Goal: Task Accomplishment & Management: Manage account settings

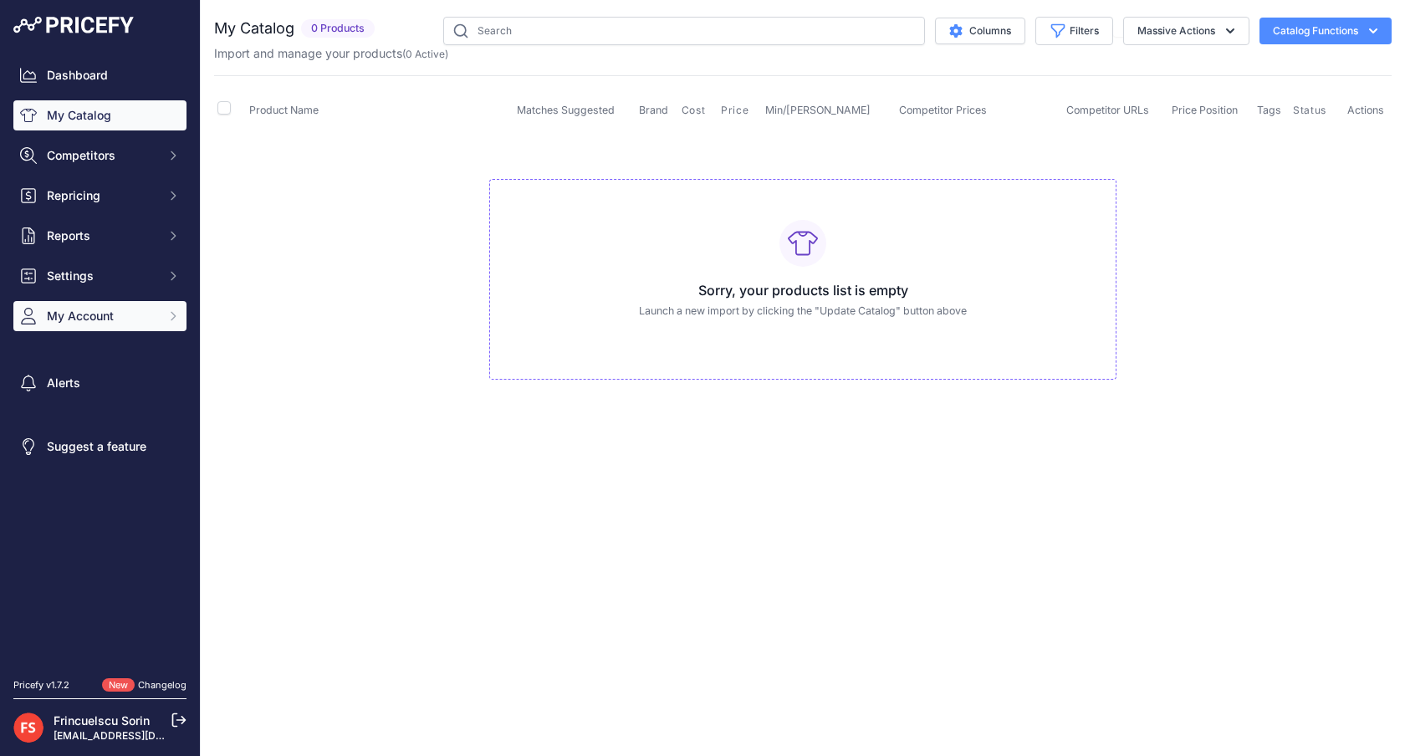
click at [104, 330] on button "My Account" at bounding box center [99, 316] width 173 height 30
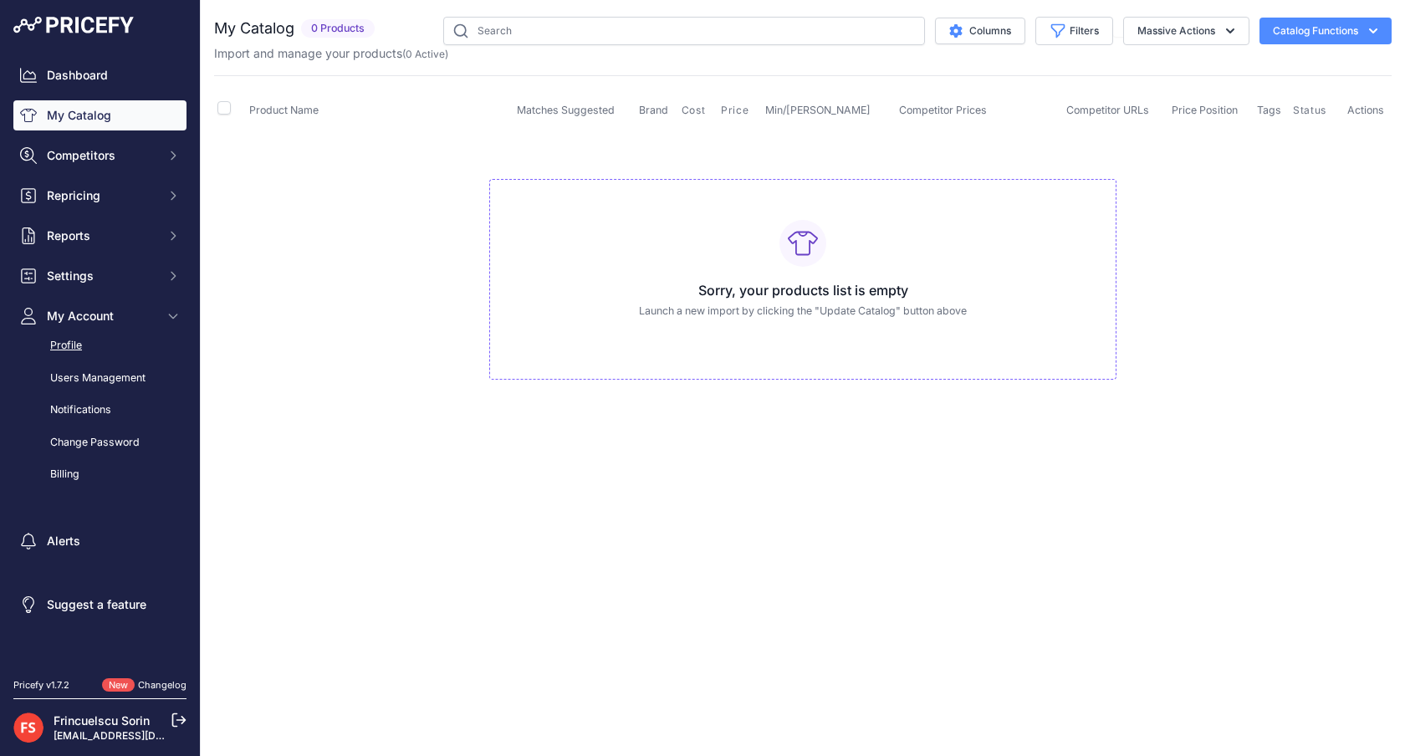
click at [100, 345] on link "Profile" at bounding box center [99, 345] width 173 height 29
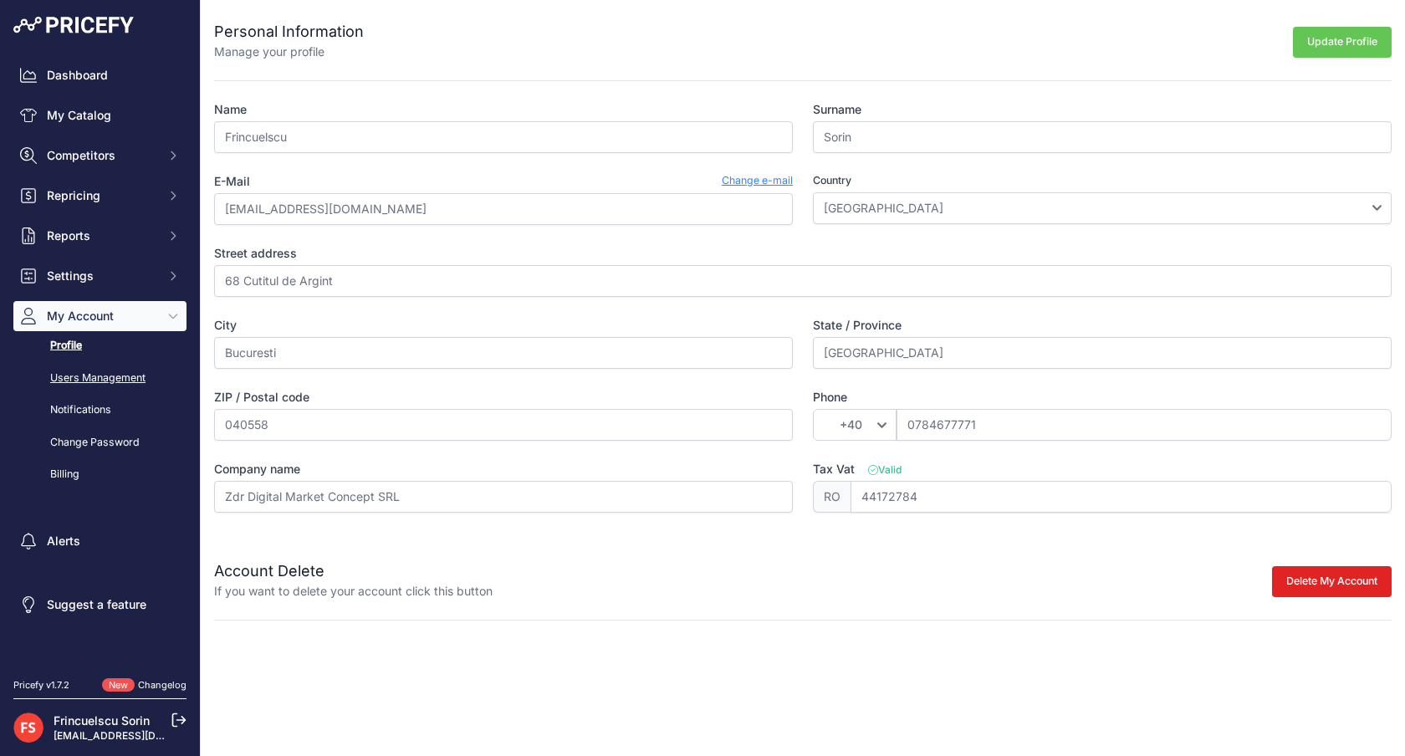
click at [86, 374] on link "Users Management" at bounding box center [99, 378] width 173 height 29
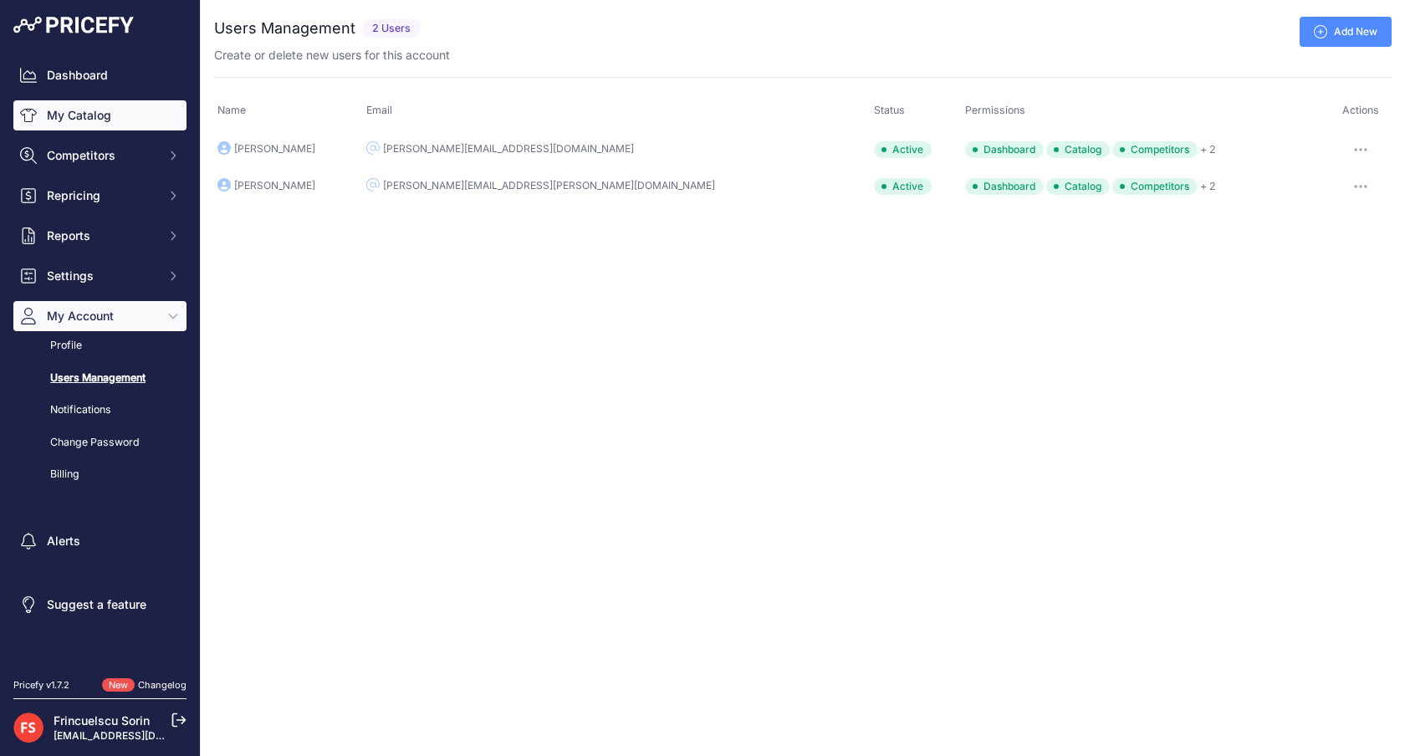
click at [90, 120] on link "My Catalog" at bounding box center [99, 115] width 173 height 30
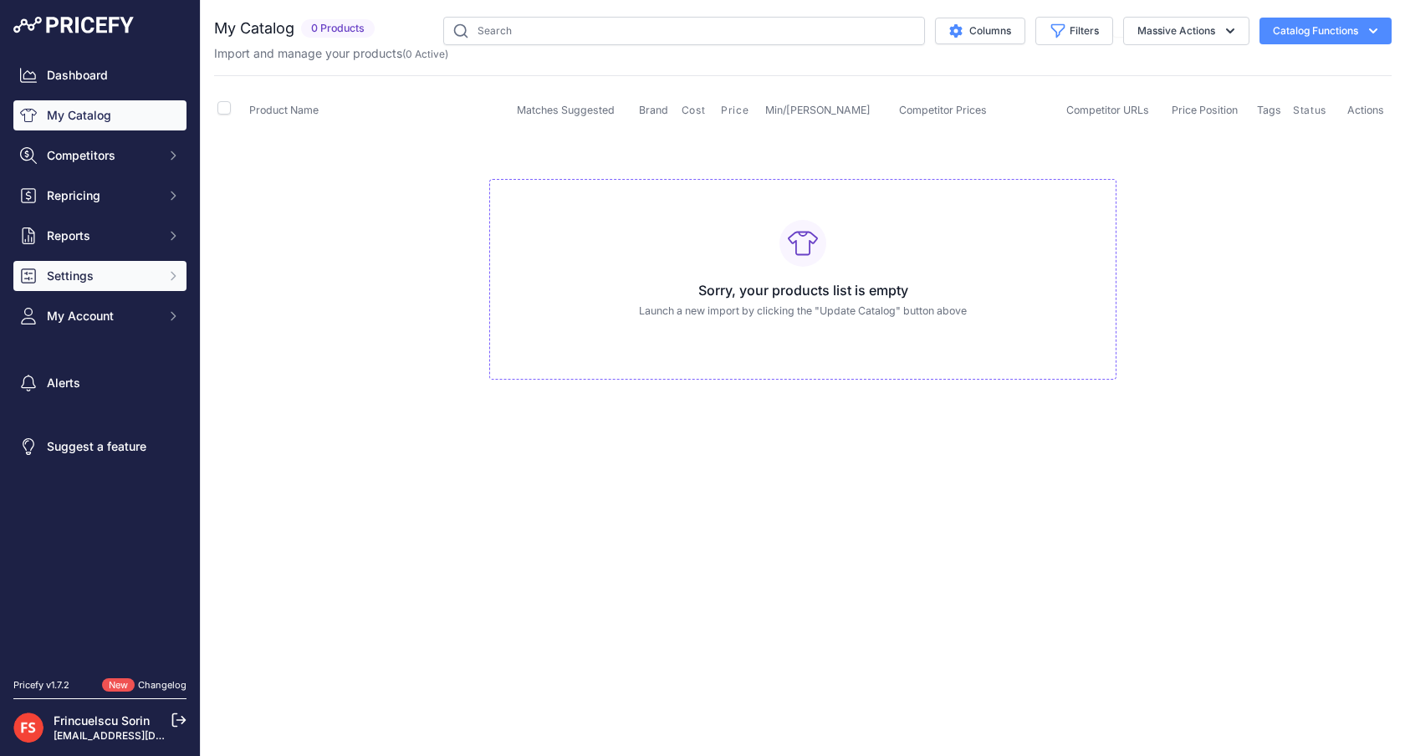
click at [107, 274] on span "Settings" at bounding box center [102, 276] width 110 height 17
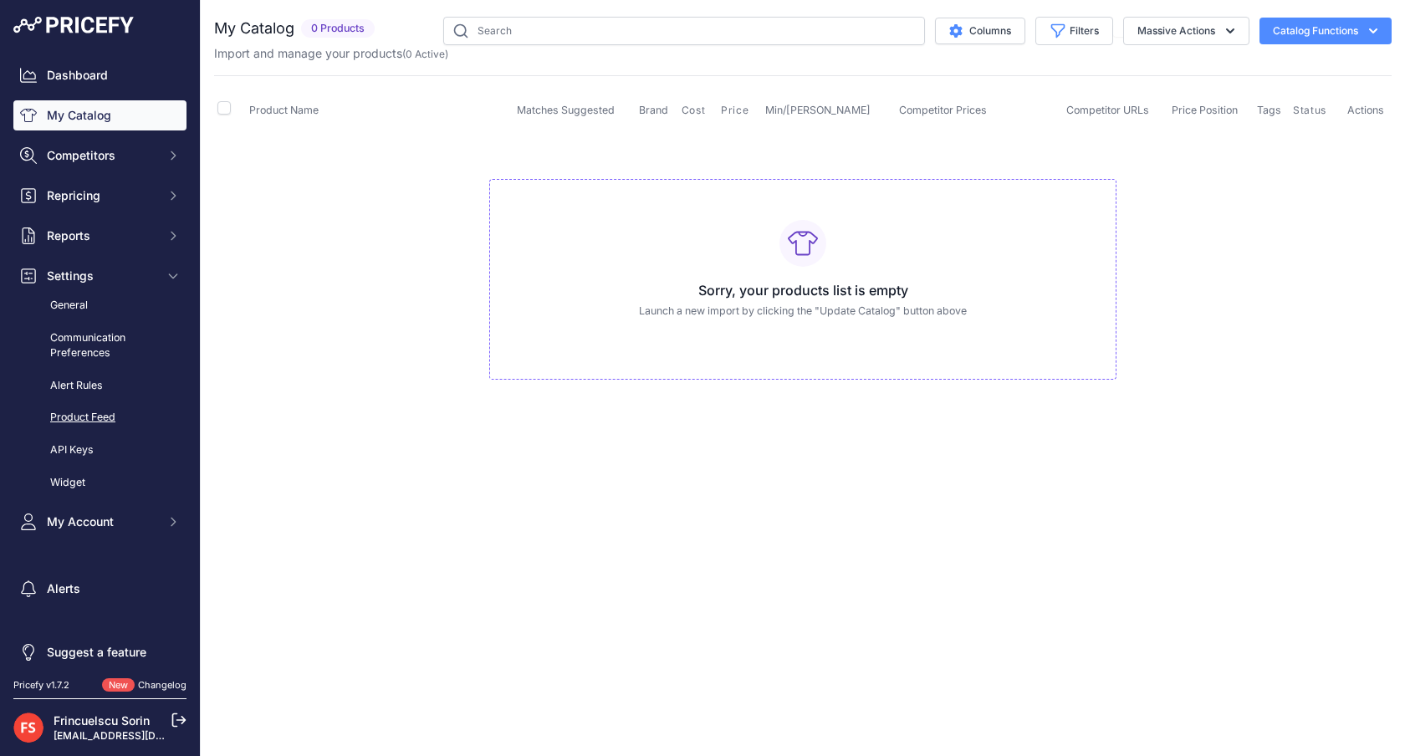
click at [101, 416] on link "Product Feed" at bounding box center [99, 417] width 173 height 29
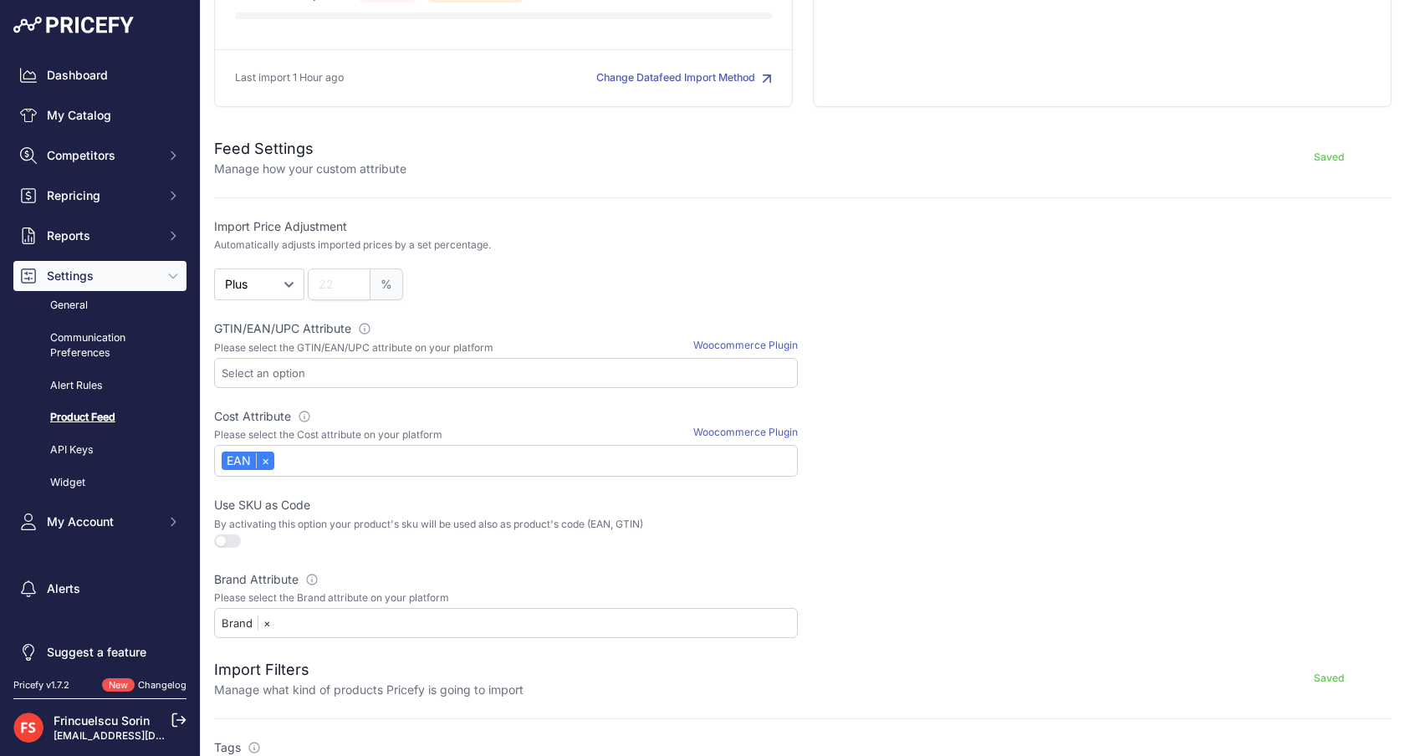
scroll to position [490, 0]
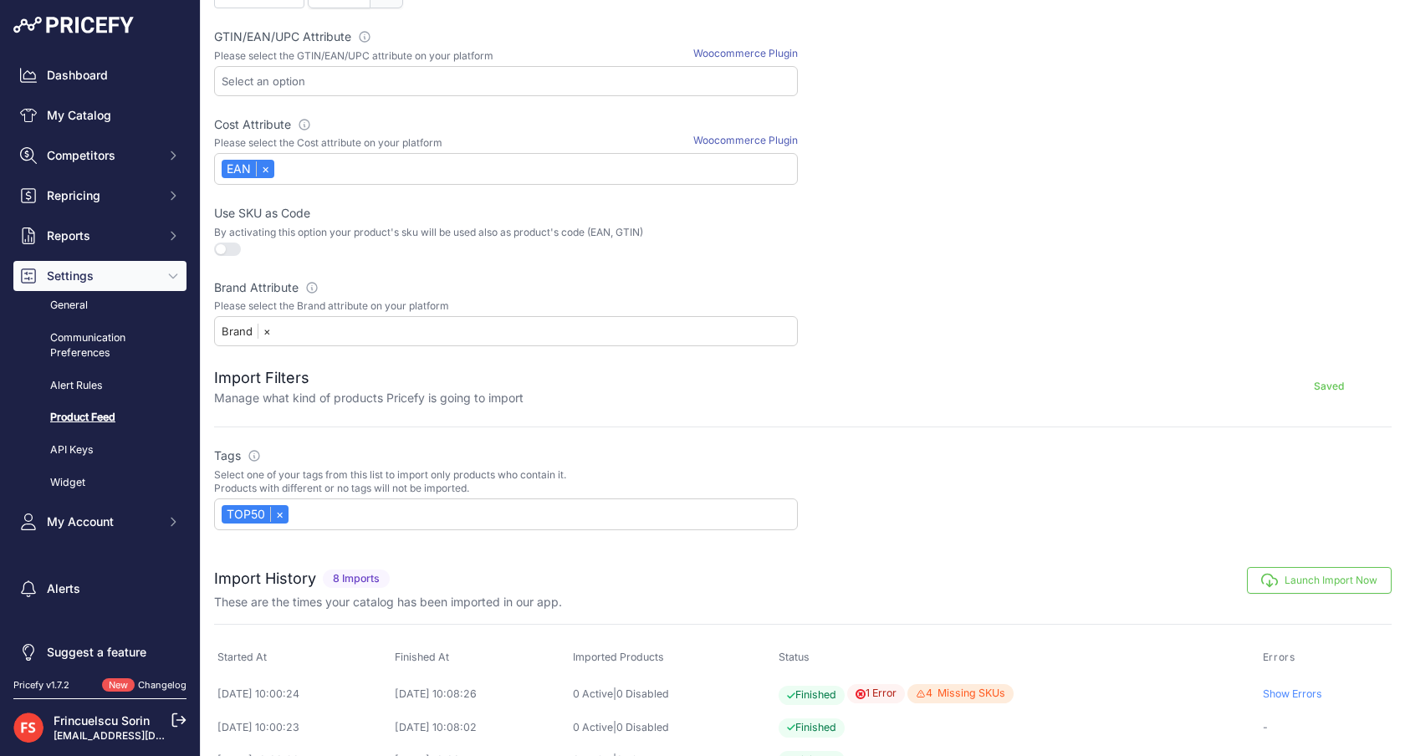
click at [351, 519] on div "TOP50 ×" at bounding box center [506, 515] width 584 height 32
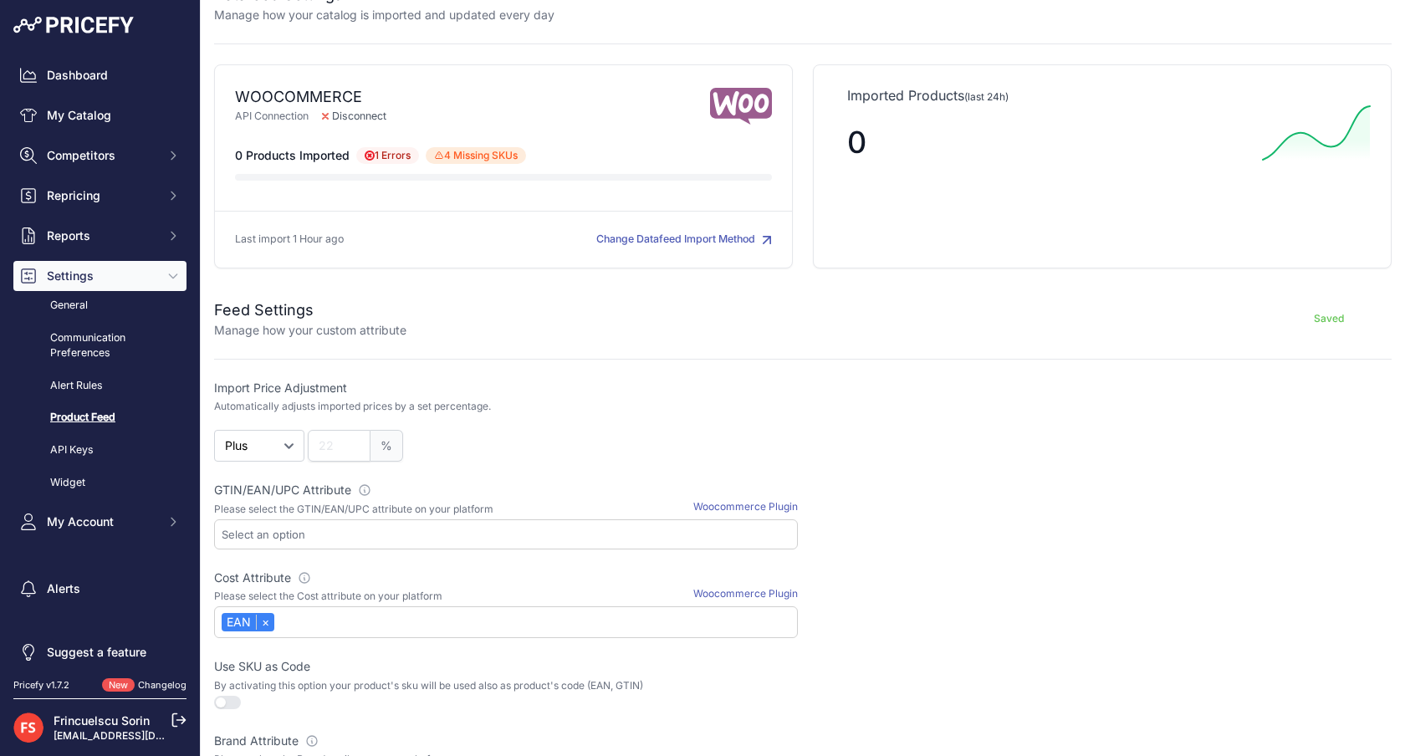
scroll to position [0, 0]
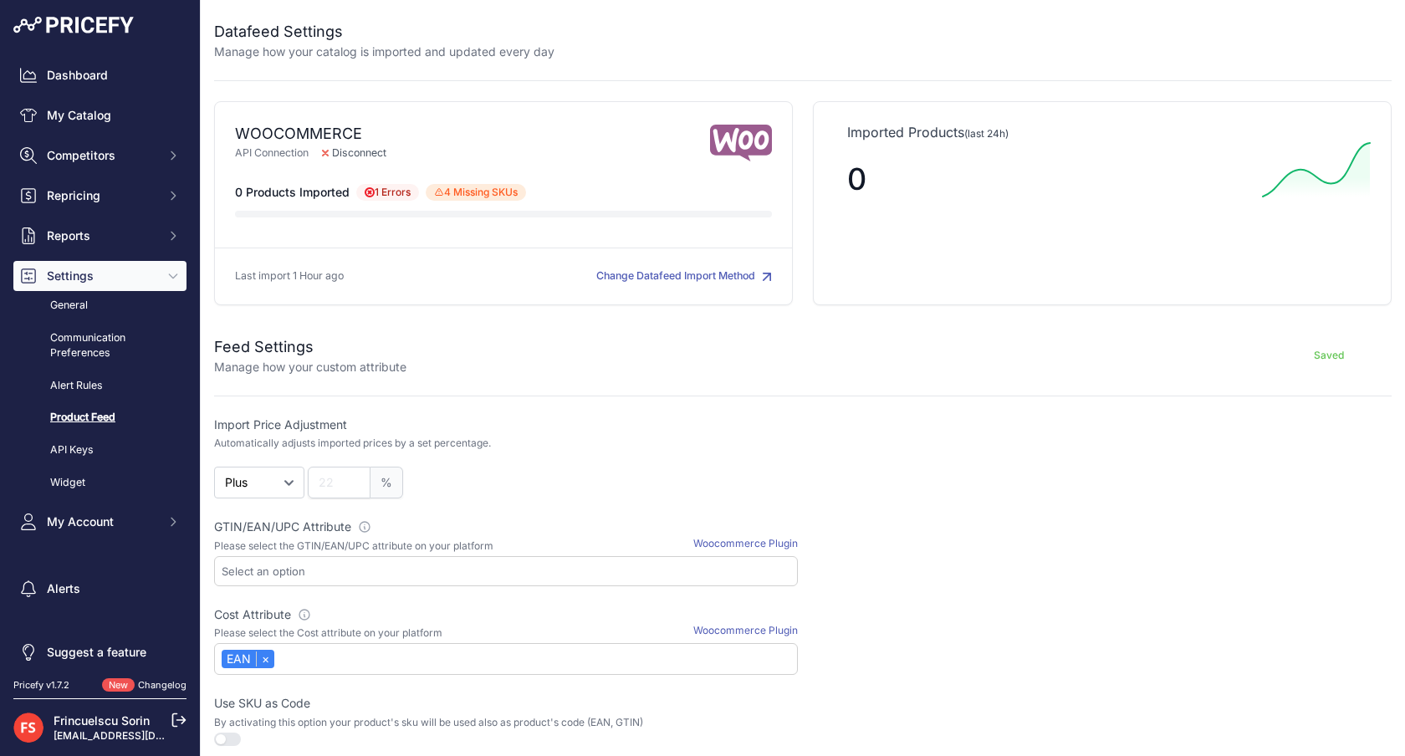
click at [390, 58] on p "Manage how your catalog is imported and updated every day" at bounding box center [384, 51] width 340 height 17
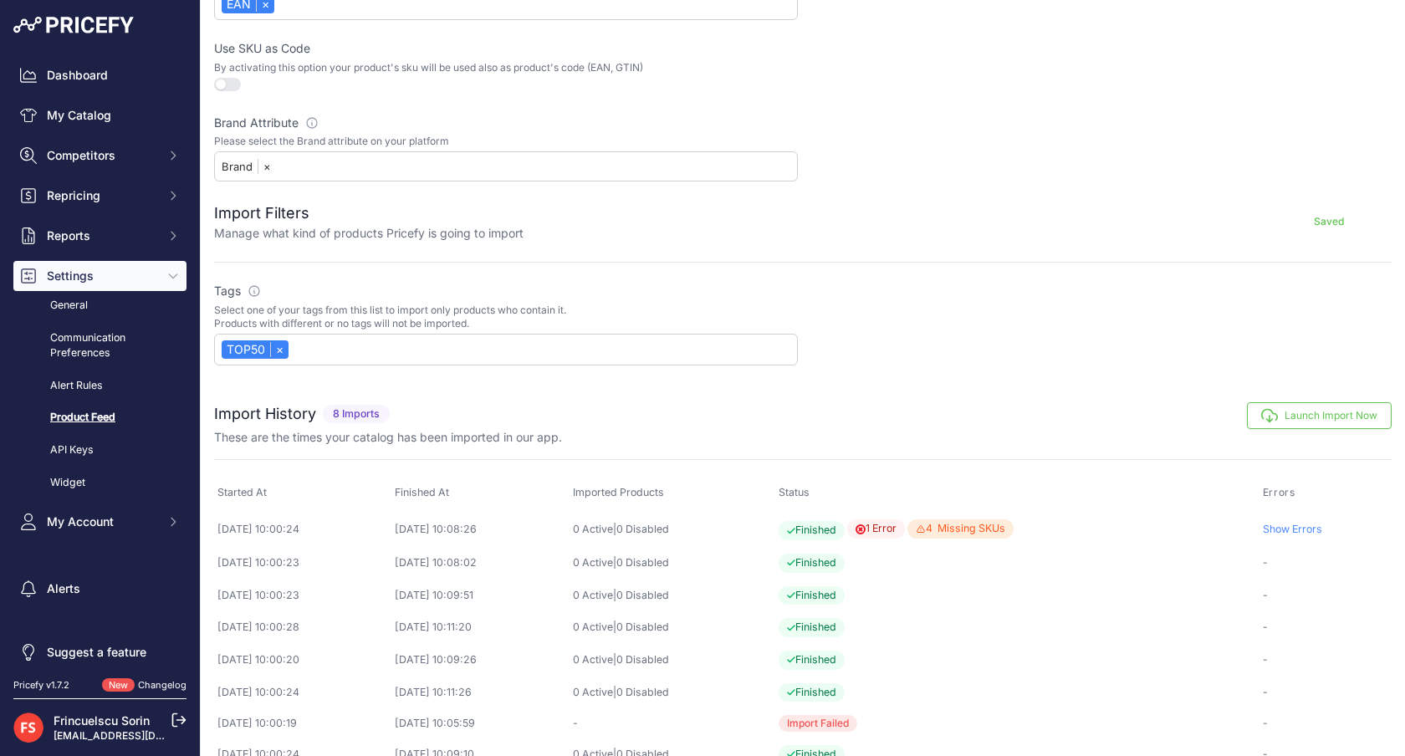
scroll to position [683, 0]
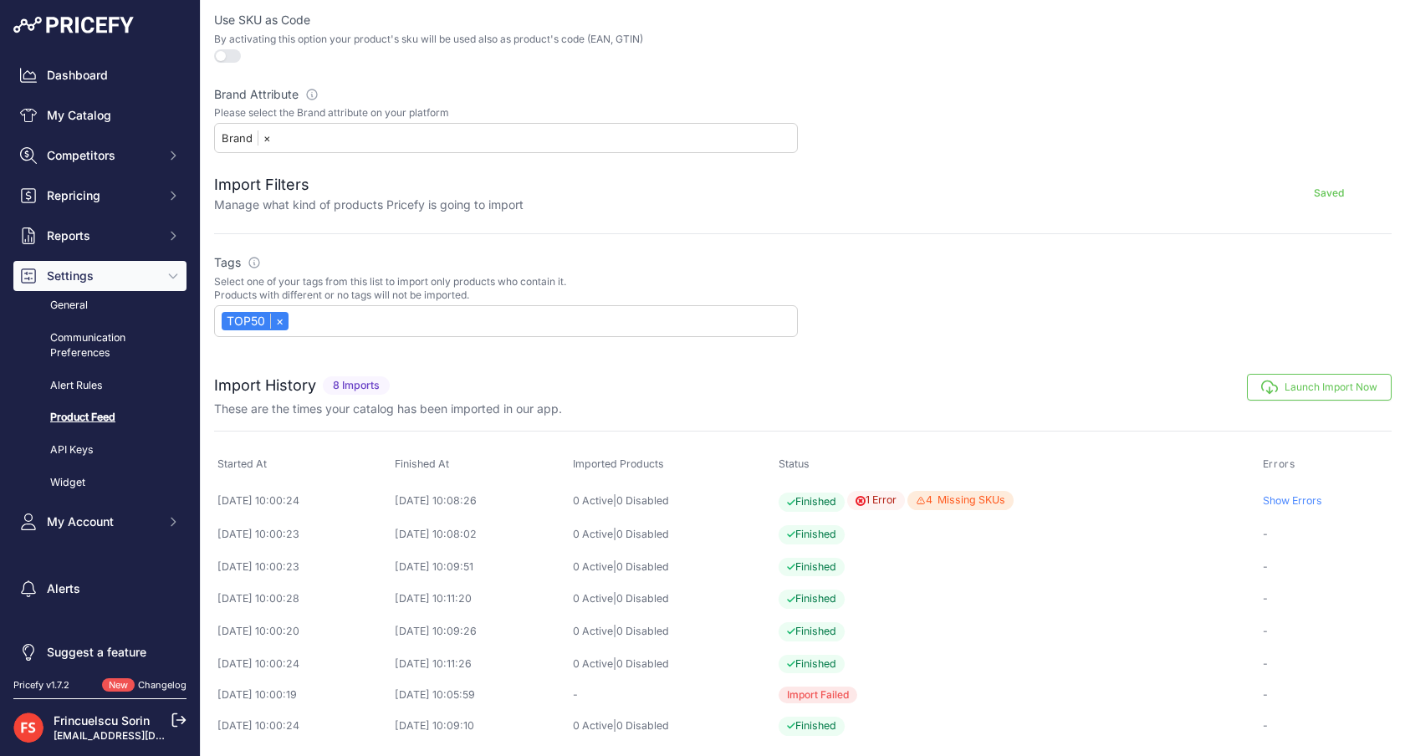
click at [1312, 494] on link "Show Errors" at bounding box center [1292, 500] width 59 height 13
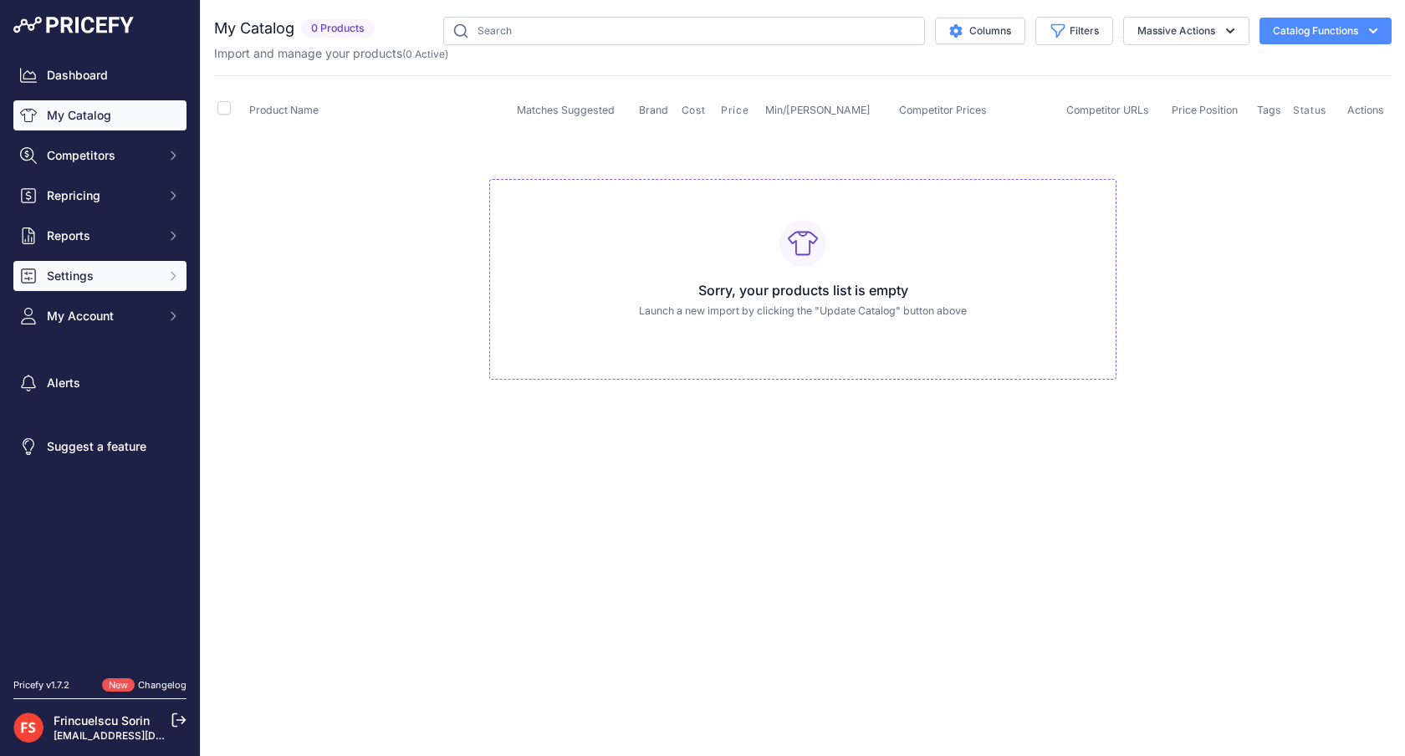
click at [161, 268] on button "Settings" at bounding box center [99, 276] width 173 height 30
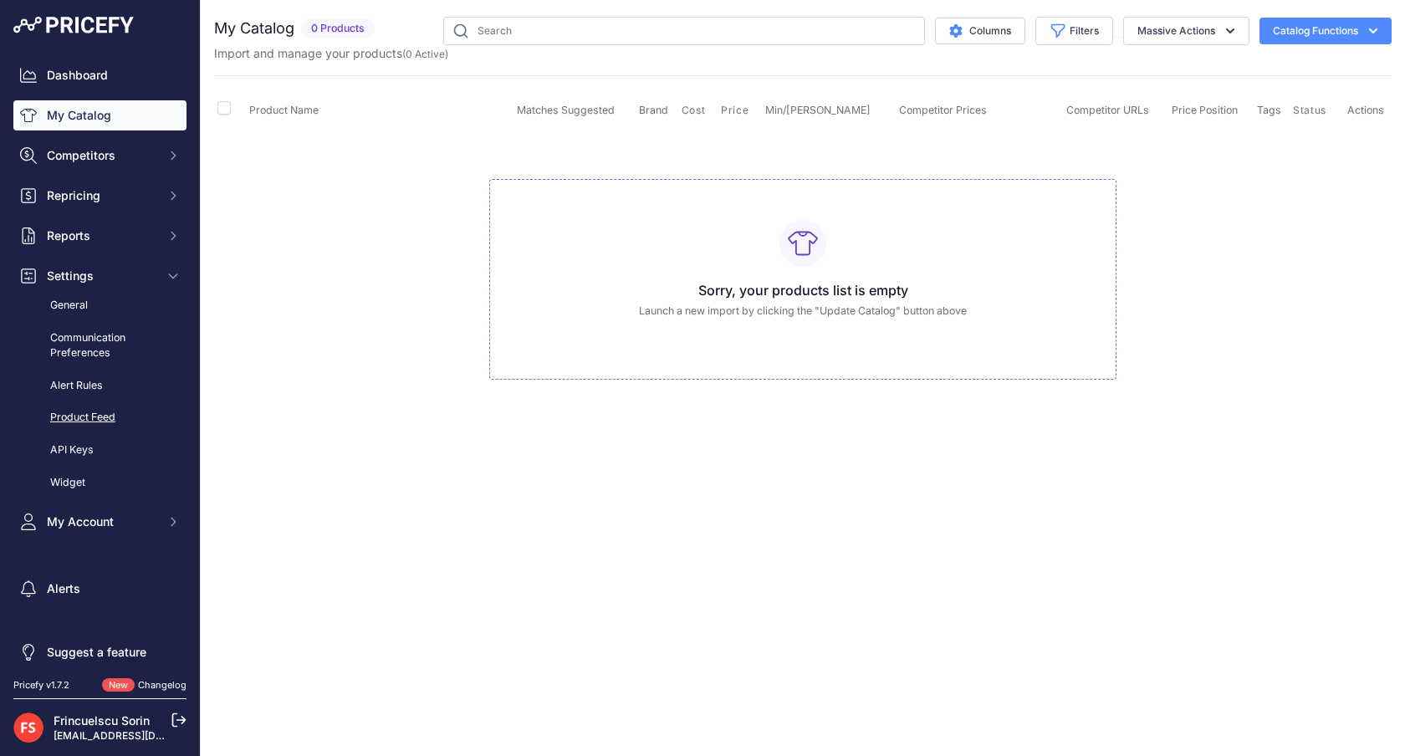
click at [91, 413] on link "Product Feed" at bounding box center [99, 417] width 173 height 29
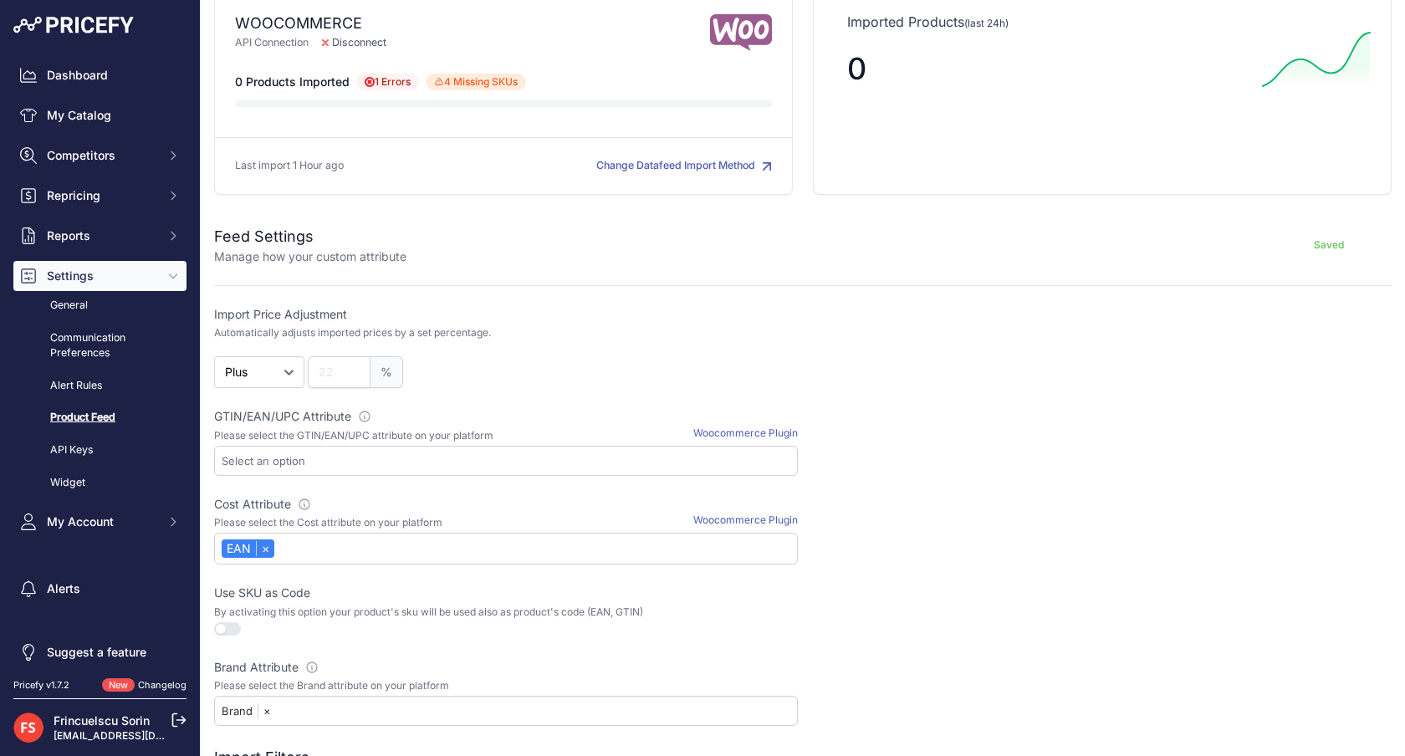
scroll to position [421, 0]
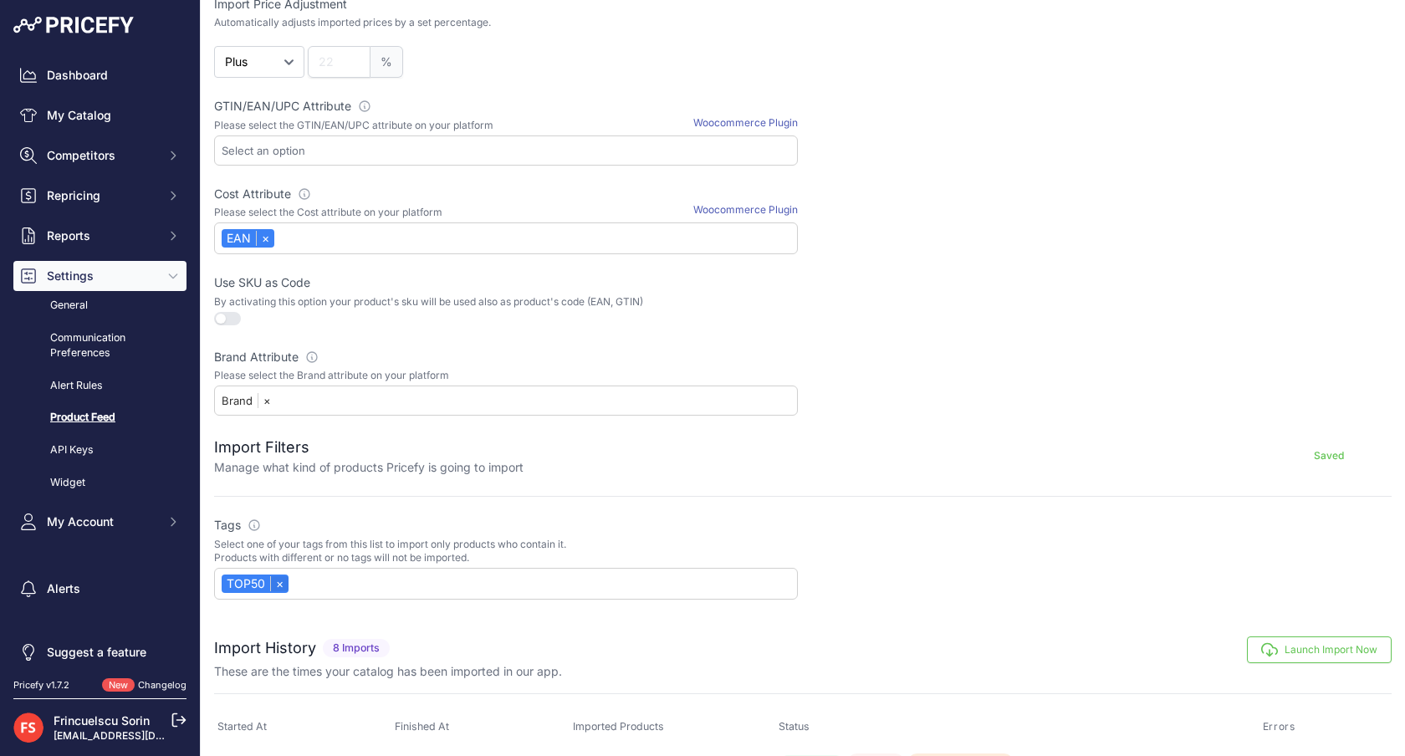
click at [283, 576] on link "×" at bounding box center [279, 583] width 18 height 15
select select
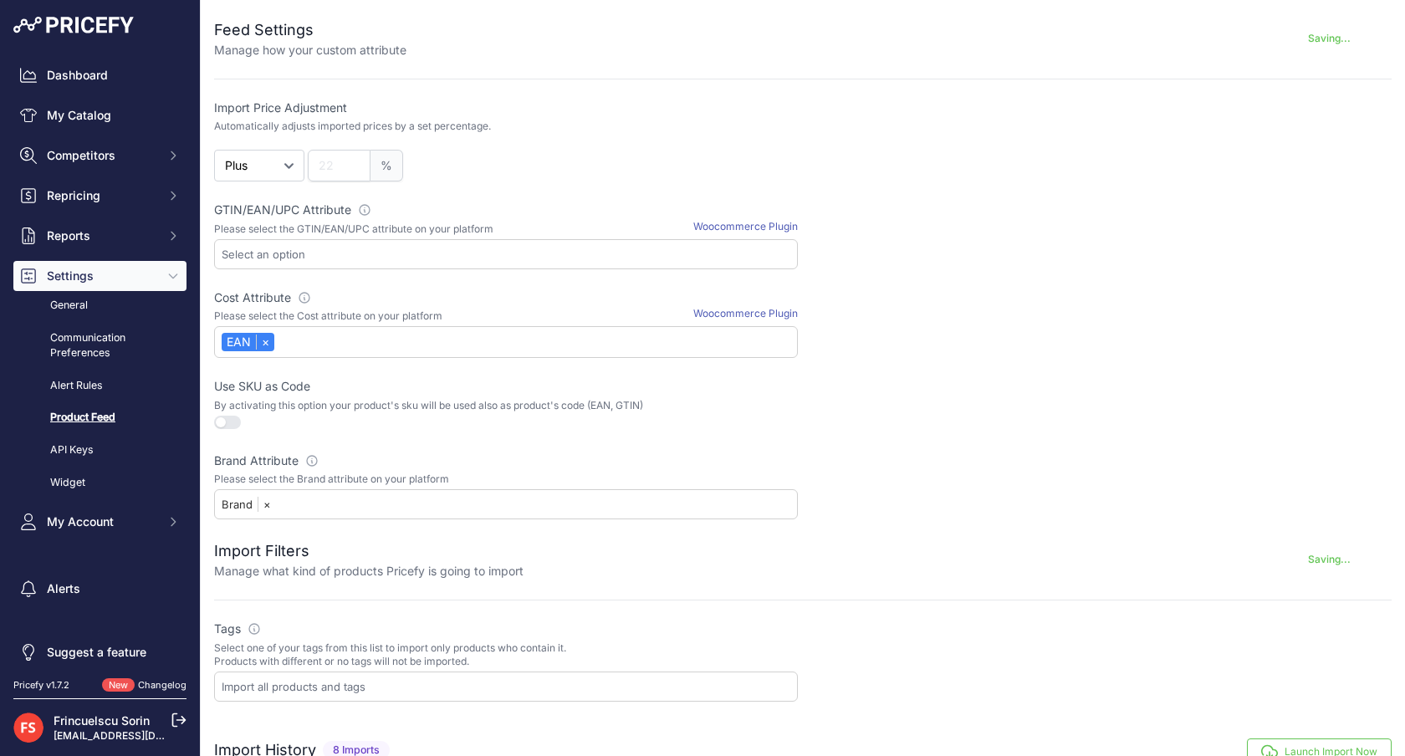
scroll to position [186, 0]
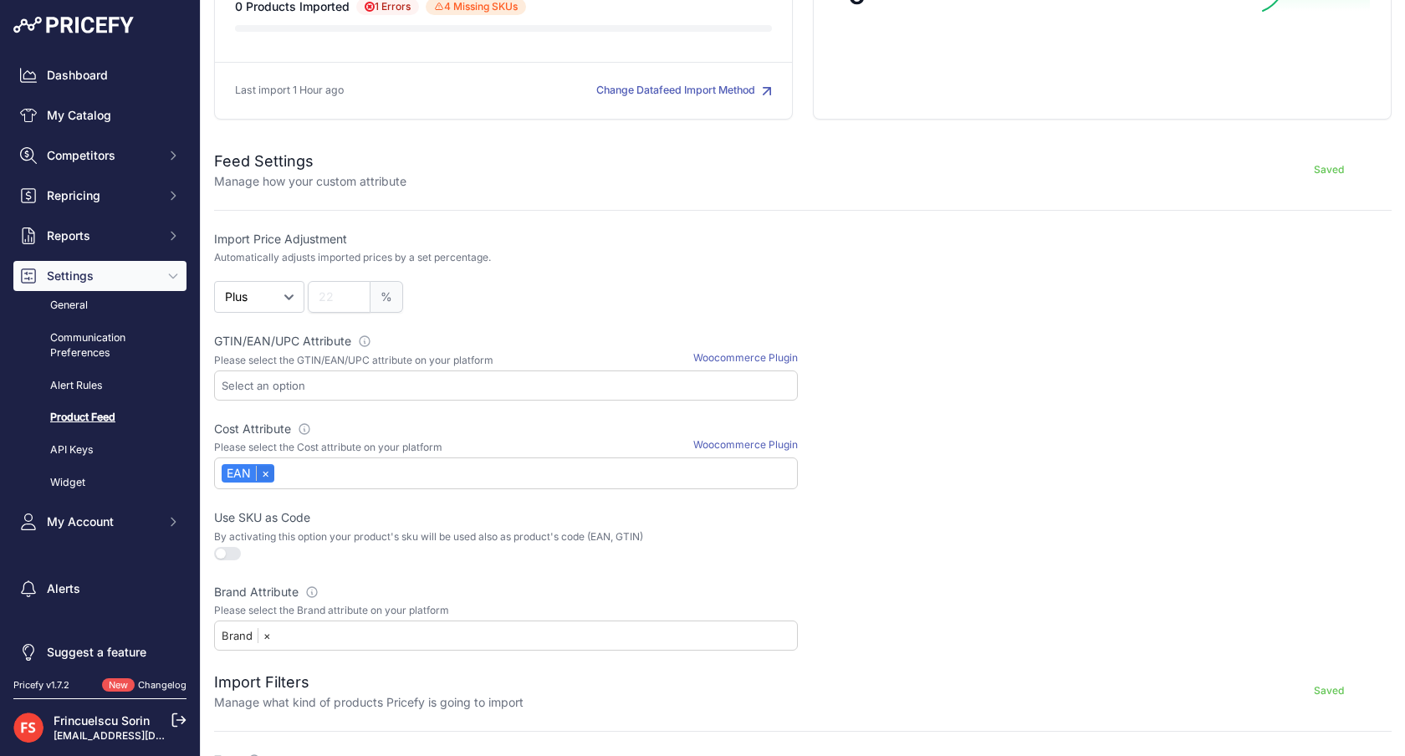
click at [268, 474] on link "×" at bounding box center [265, 473] width 18 height 15
select select
click at [260, 385] on input "text" at bounding box center [509, 385] width 575 height 15
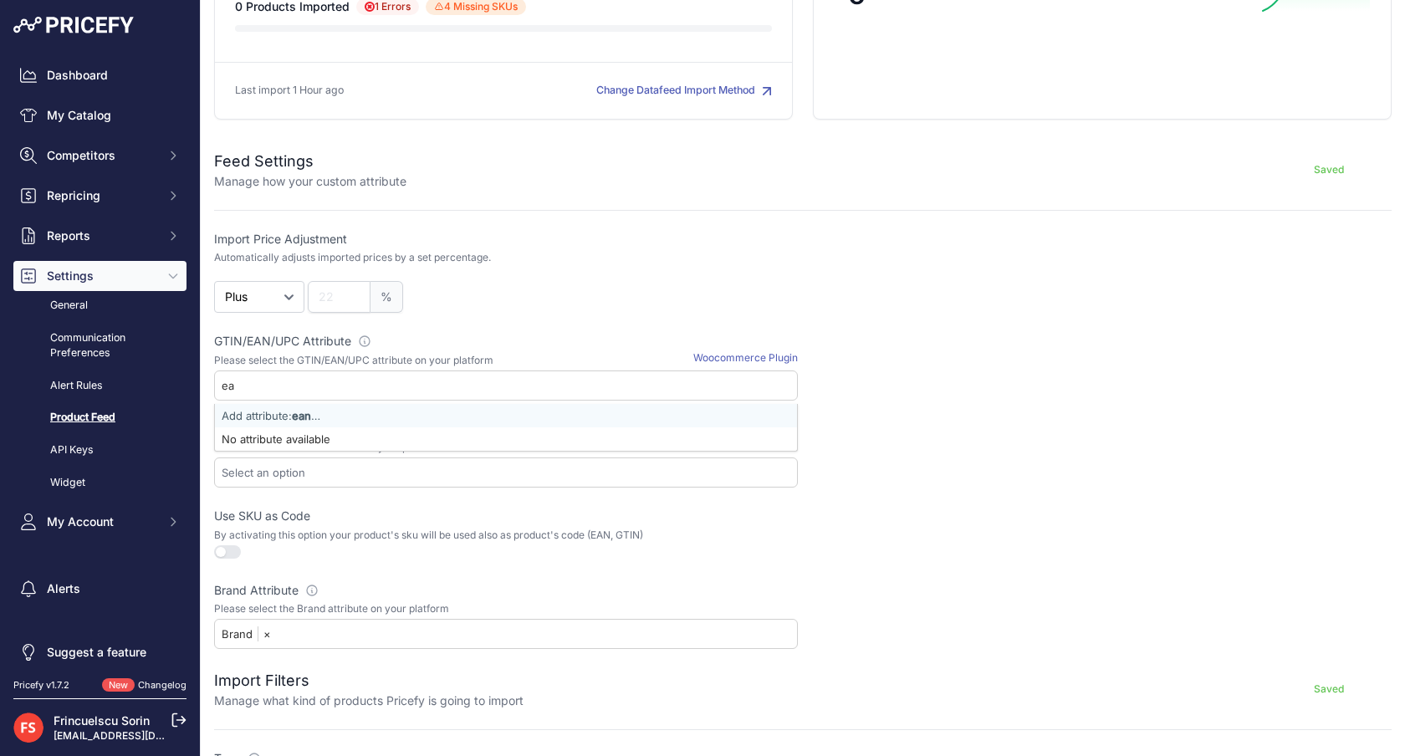
type input "e"
click at [950, 517] on div at bounding box center [1100, 535] width 584 height 54
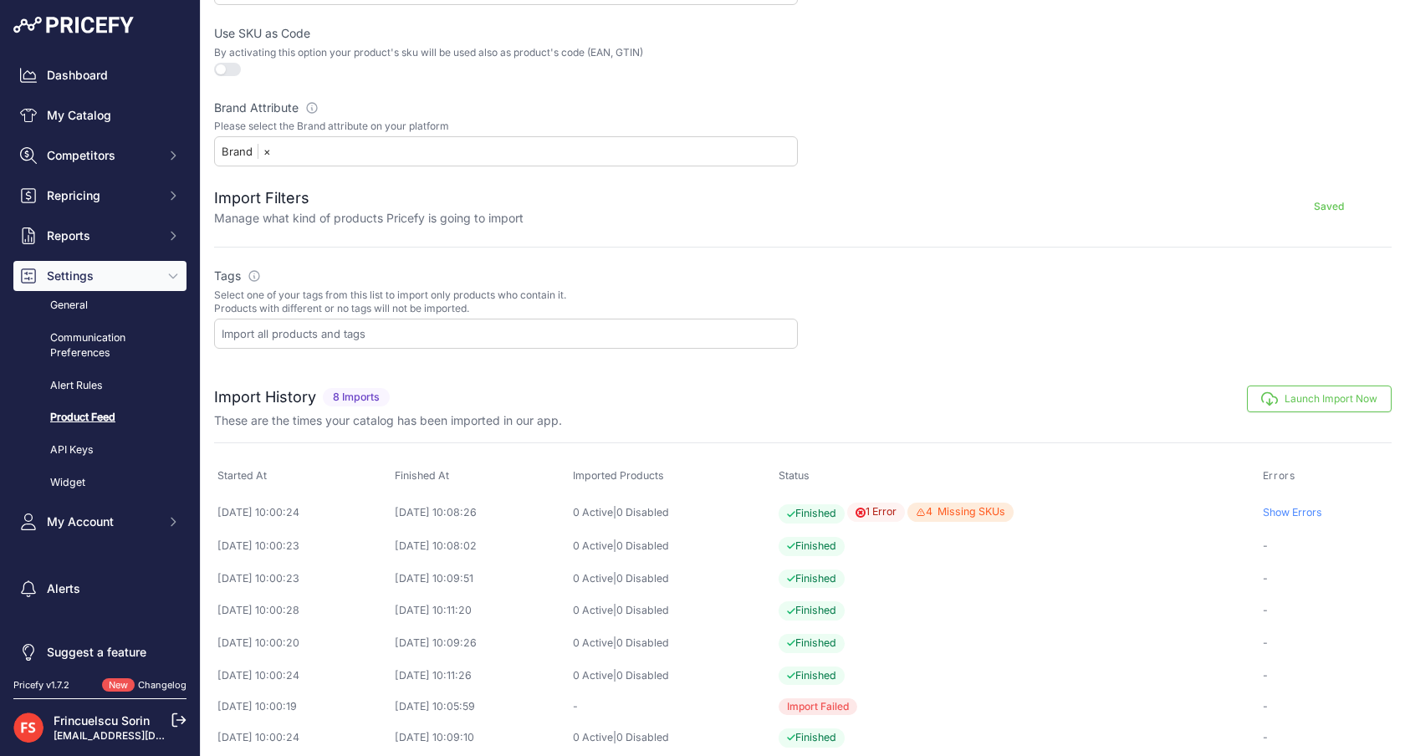
scroll to position [680, 0]
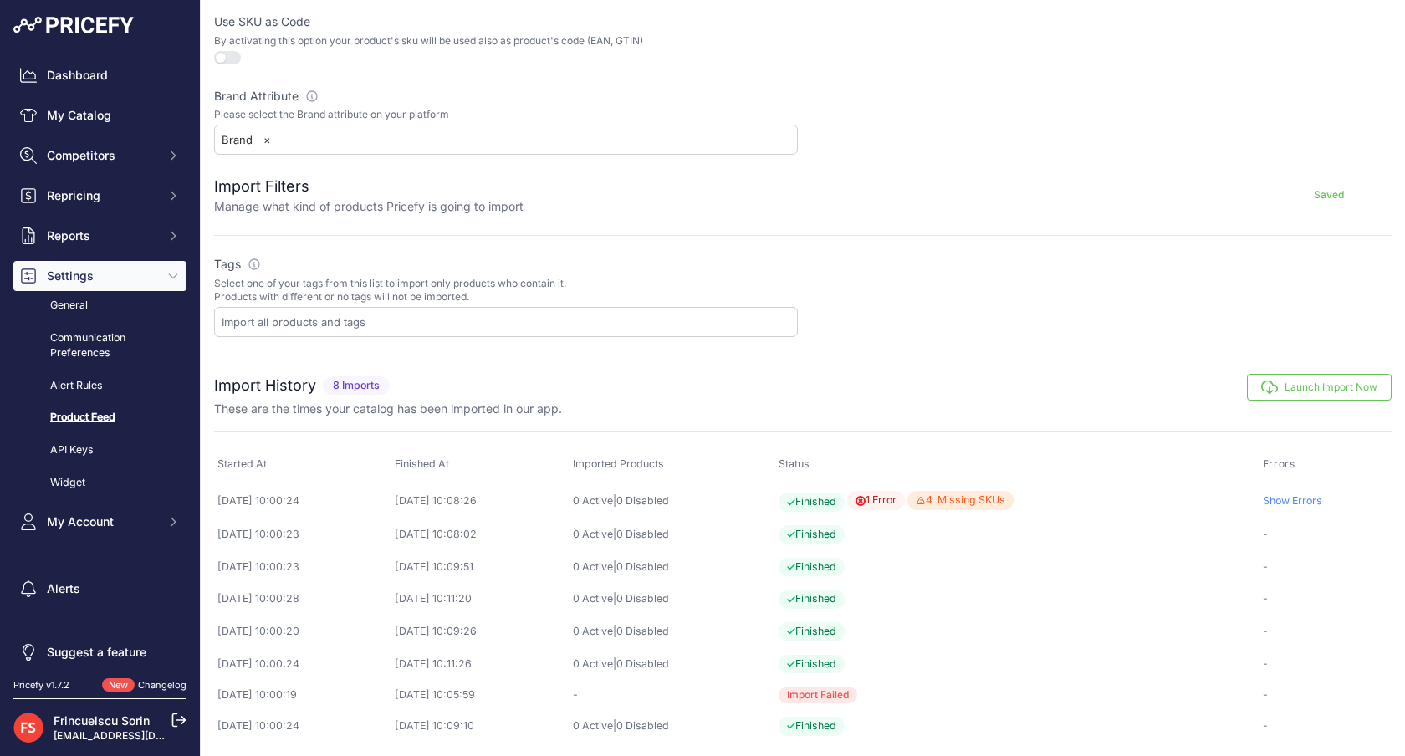
click at [1276, 391] on icon "button" at bounding box center [1269, 387] width 17 height 17
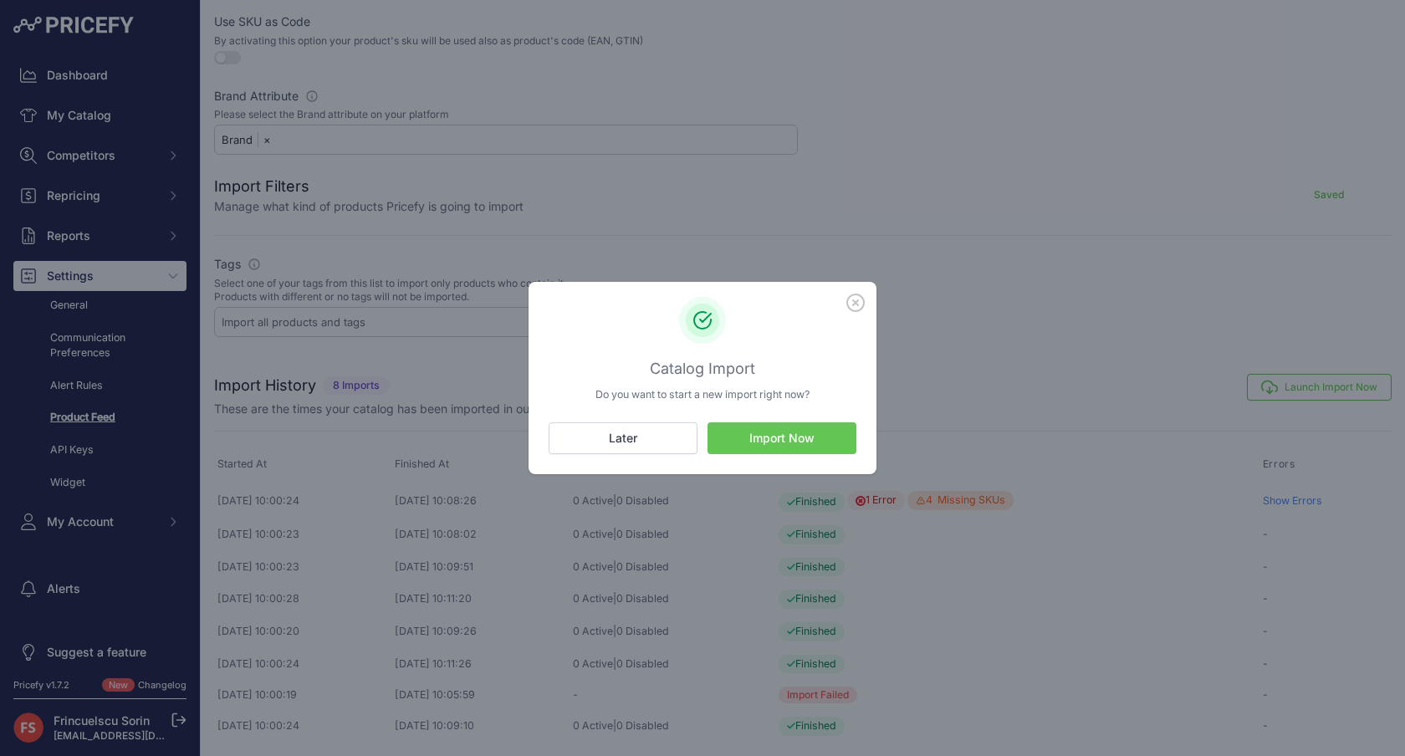
click at [790, 443] on button "Import Now" at bounding box center [782, 438] width 149 height 32
